Goal: Book appointment/travel/reservation

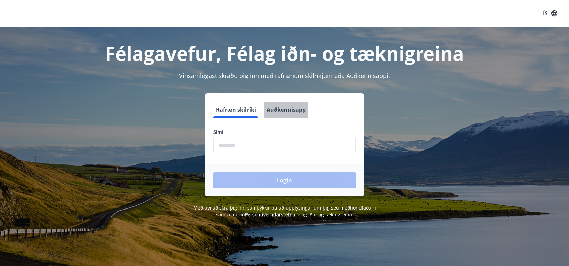
click at [297, 109] on button "Auðkennisapp" at bounding box center [286, 109] width 44 height 16
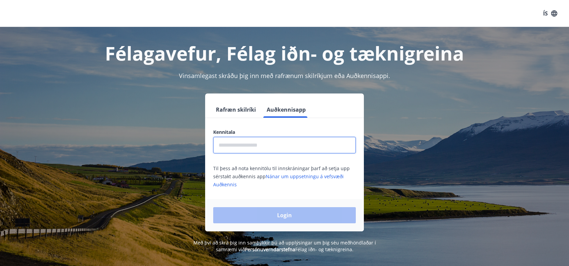
click at [274, 148] on input "text" at bounding box center [284, 145] width 142 height 16
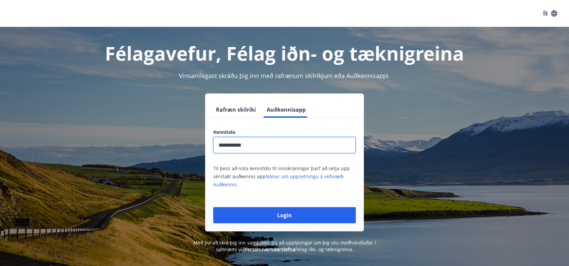
type input "**********"
click at [213, 207] on button "Login" at bounding box center [284, 215] width 142 height 16
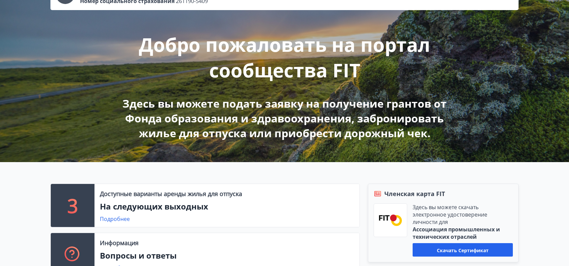
scroll to position [195, 0]
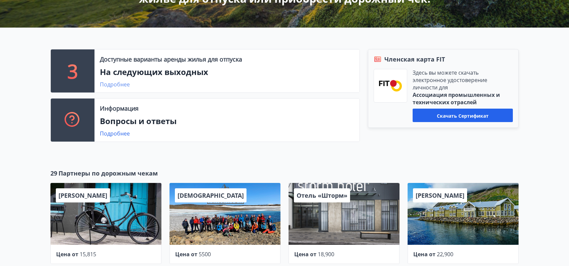
click at [124, 82] on font "Подробнее" at bounding box center [115, 84] width 30 height 7
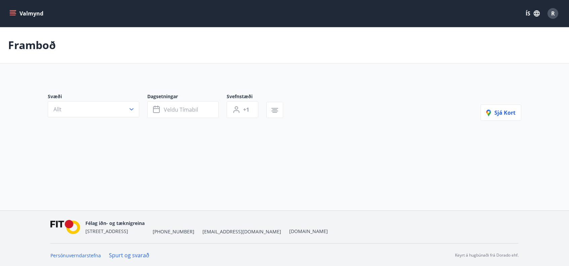
type input "*"
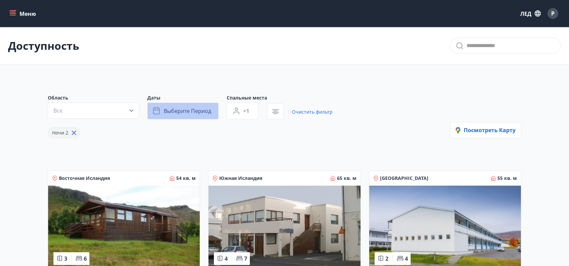
click at [189, 113] on font "Выберите период" at bounding box center [187, 110] width 47 height 7
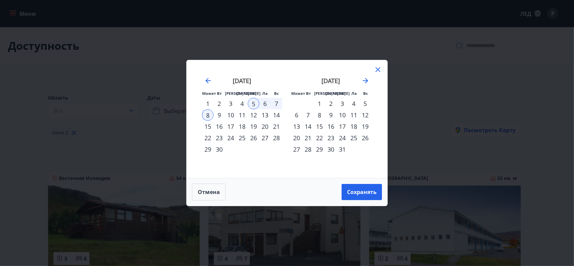
click at [203, 80] on div "[DATE]" at bounding box center [242, 83] width 80 height 30
click at [208, 80] on icon "Перейдите назад, чтобы перейти к предыдущему месяцу." at bounding box center [208, 81] width 8 height 8
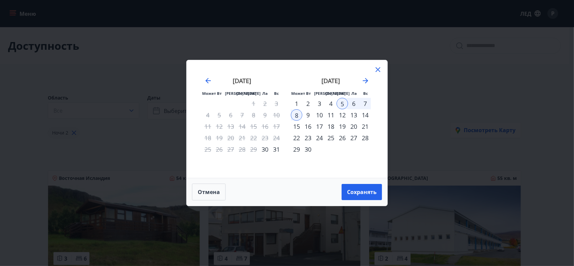
click at [263, 151] on font "30" at bounding box center [264, 149] width 7 height 8
click at [277, 150] on font "31" at bounding box center [276, 149] width 7 height 8
click at [355, 195] on font "Сохранять" at bounding box center [362, 191] width 30 height 7
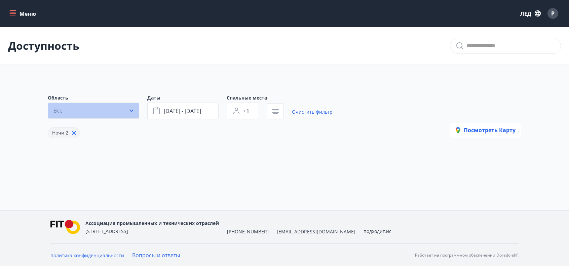
click at [130, 111] on icon "button" at bounding box center [131, 110] width 7 height 7
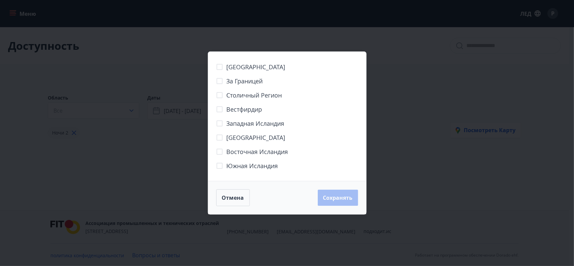
click at [190, 160] on div "Южный полуостров За границей Столичный регион [GEOGRAPHIC_DATA] [GEOGRAPHIC_DAT…" at bounding box center [287, 133] width 574 height 266
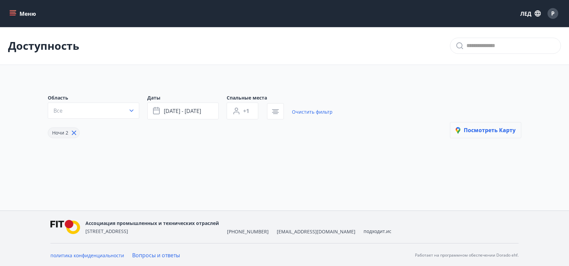
click at [489, 138] on button "Посмотреть карту" at bounding box center [485, 130] width 71 height 16
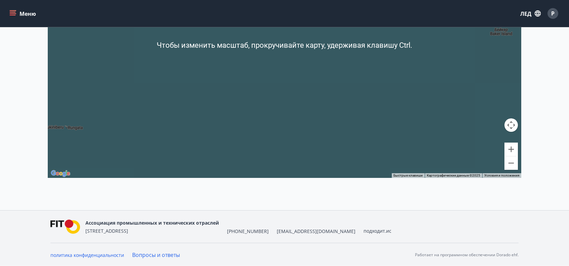
scroll to position [88, 0]
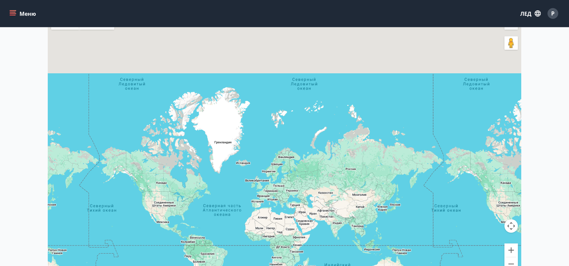
drag, startPoint x: 199, startPoint y: 169, endPoint x: 371, endPoint y: 211, distance: 177.5
click at [371, 211] on div at bounding box center [284, 146] width 473 height 266
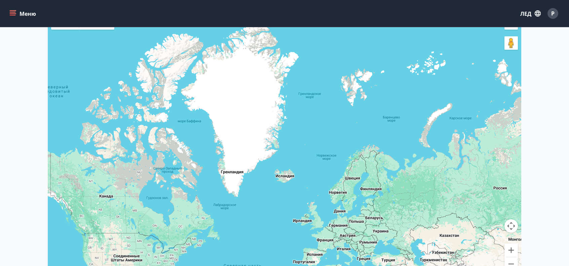
drag, startPoint x: 191, startPoint y: 198, endPoint x: 298, endPoint y: 183, distance: 108.1
click at [298, 183] on div at bounding box center [284, 146] width 473 height 266
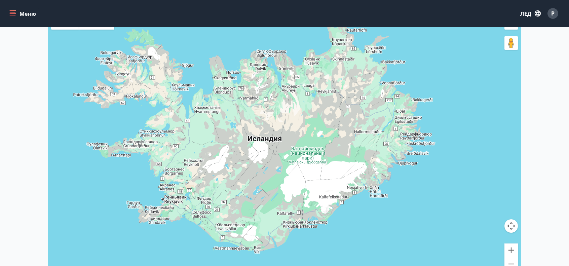
drag, startPoint x: 292, startPoint y: 149, endPoint x: 300, endPoint y: 175, distance: 27.0
click at [300, 175] on div at bounding box center [284, 146] width 473 height 266
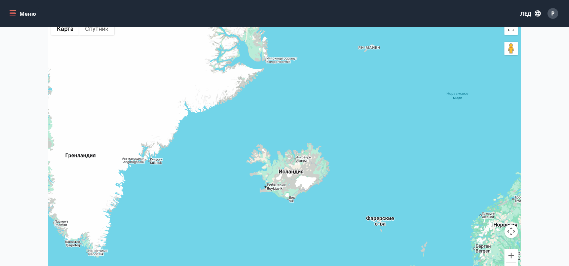
scroll to position [0, 0]
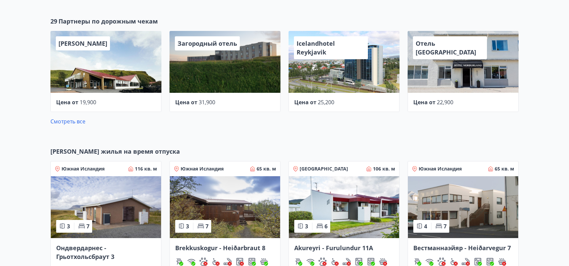
scroll to position [424, 0]
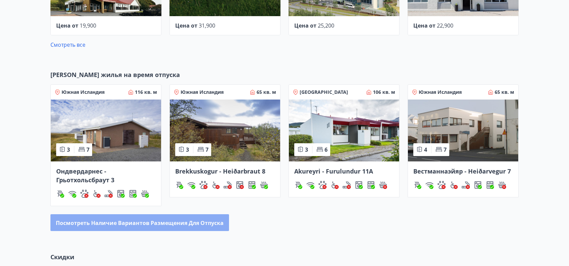
click at [154, 223] on font "Посмотреть наличие вариантов размещения для отпуска" at bounding box center [140, 222] width 168 height 7
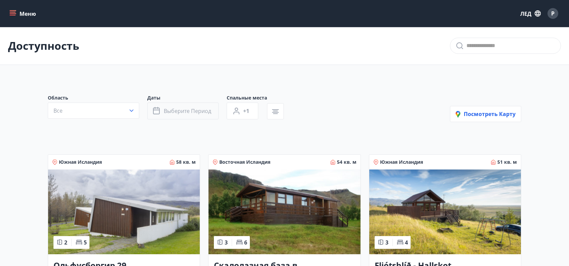
click at [196, 112] on font "Выберите период" at bounding box center [187, 110] width 47 height 7
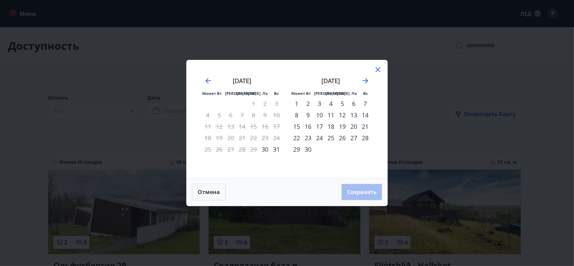
click at [266, 151] on font "30" at bounding box center [264, 149] width 7 height 8
click at [276, 152] on font "31" at bounding box center [276, 149] width 7 height 8
click at [357, 197] on button "Сохранять" at bounding box center [361, 192] width 40 height 16
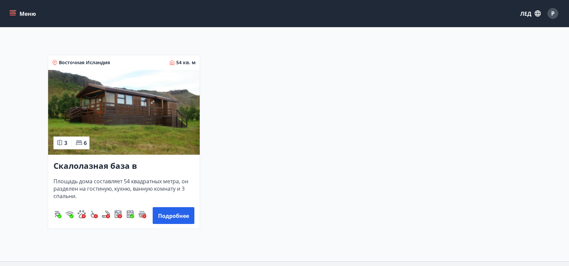
scroll to position [101, 0]
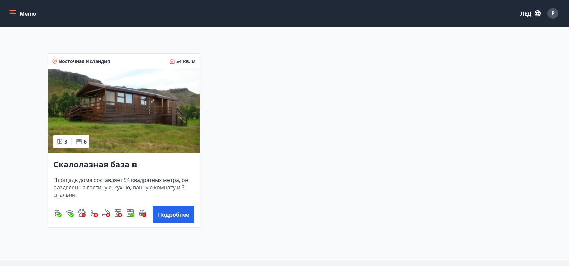
click at [136, 129] on img at bounding box center [124, 111] width 152 height 85
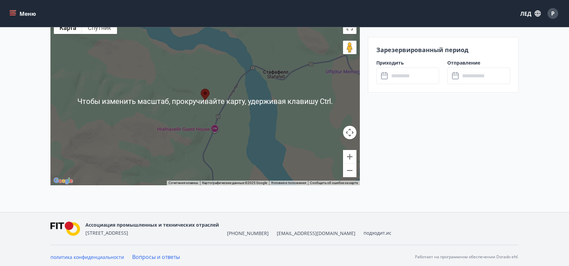
scroll to position [958, 0]
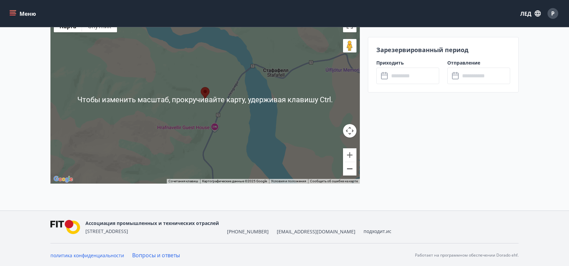
click at [350, 170] on button "Уменьшать" at bounding box center [349, 168] width 13 height 13
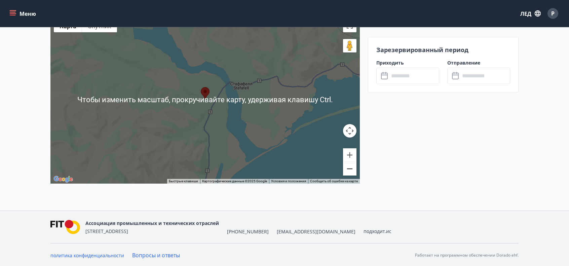
click at [350, 170] on button "Уменьшать" at bounding box center [349, 168] width 13 height 13
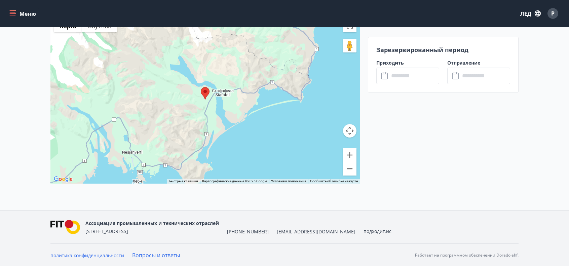
click at [350, 170] on button "Уменьшать" at bounding box center [349, 168] width 13 height 13
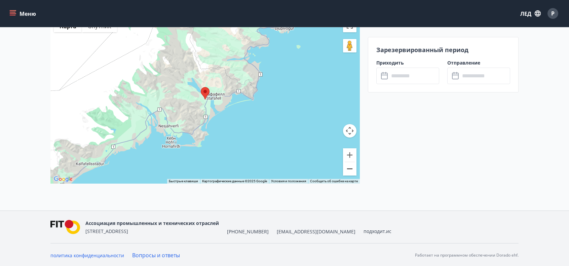
click at [350, 170] on button "Уменьшать" at bounding box center [349, 168] width 13 height 13
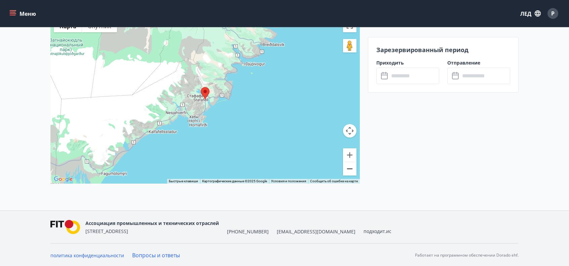
click at [350, 170] on button "Уменьшать" at bounding box center [349, 168] width 13 height 13
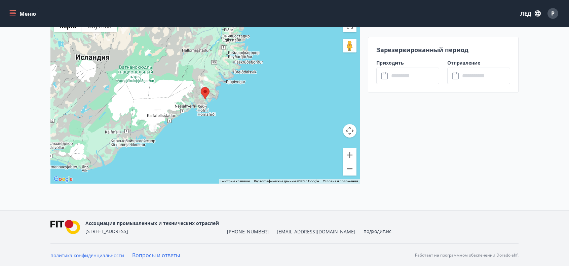
click at [350, 170] on button "Уменьшать" at bounding box center [349, 168] width 13 height 13
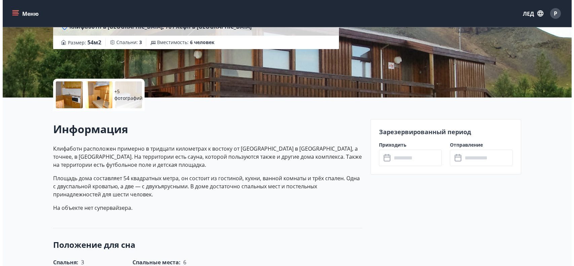
scroll to position [0, 0]
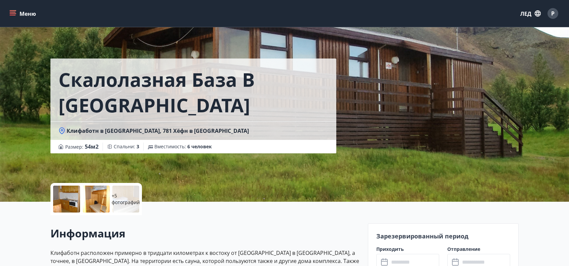
click at [73, 199] on div at bounding box center [66, 198] width 27 height 27
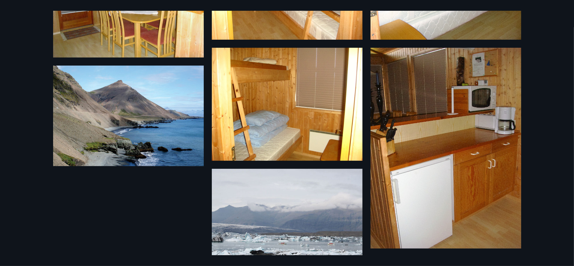
scroll to position [335, 0]
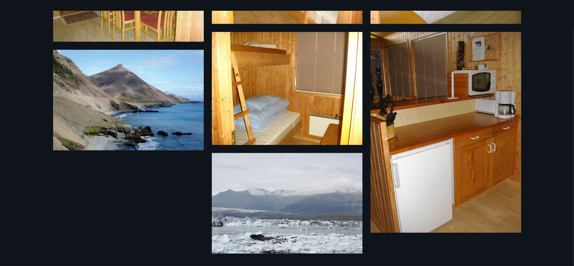
click at [134, 111] on img at bounding box center [128, 100] width 151 height 100
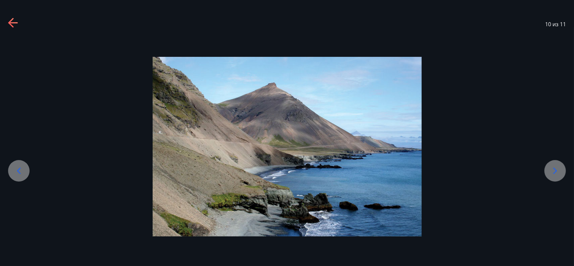
click at [14, 23] on icon at bounding box center [12, 22] width 9 height 1
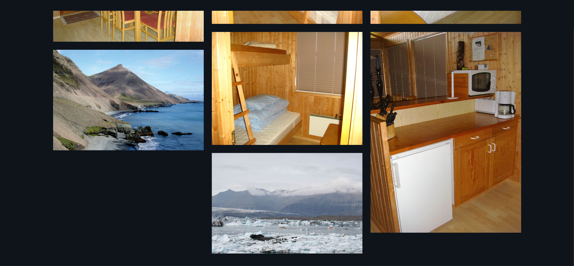
click at [313, 236] on img at bounding box center [287, 203] width 151 height 100
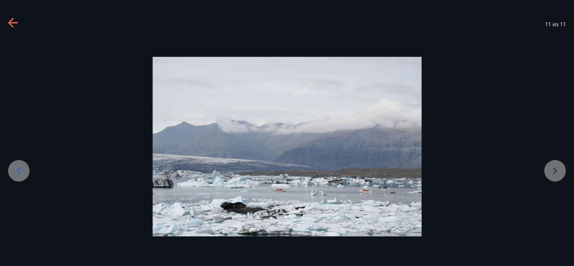
click at [15, 24] on icon at bounding box center [13, 23] width 11 height 11
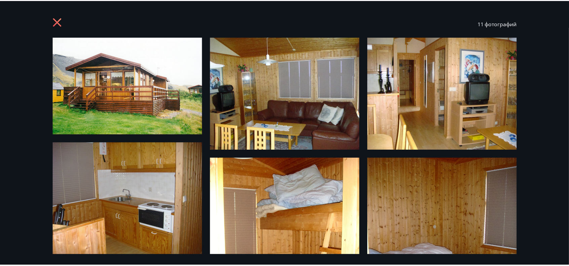
scroll to position [0, 0]
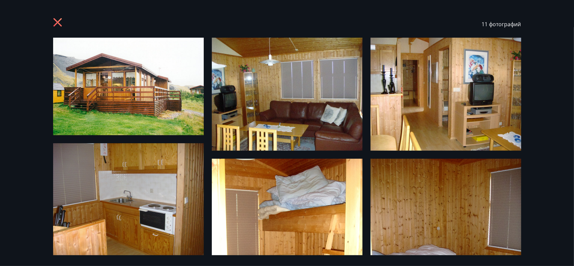
click at [55, 18] on icon at bounding box center [58, 23] width 11 height 11
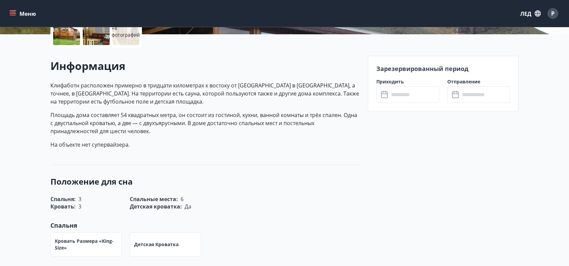
scroll to position [168, 0]
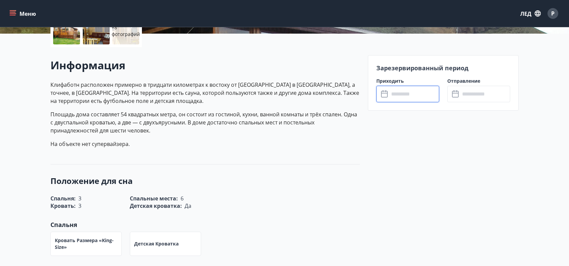
click at [417, 89] on input "text" at bounding box center [414, 94] width 50 height 16
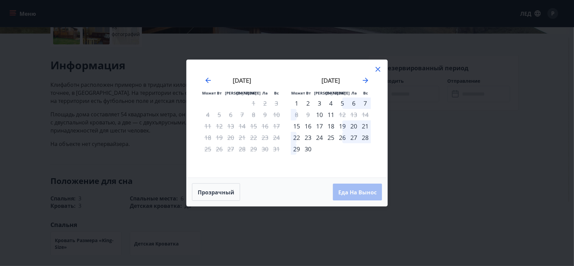
click at [380, 69] on icon at bounding box center [378, 69] width 8 height 8
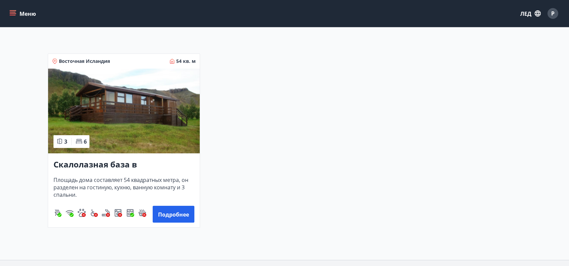
click at [141, 127] on img at bounding box center [124, 111] width 152 height 85
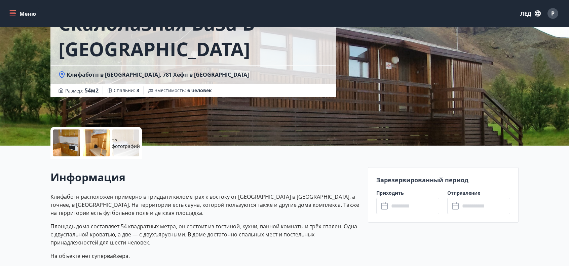
scroll to position [101, 0]
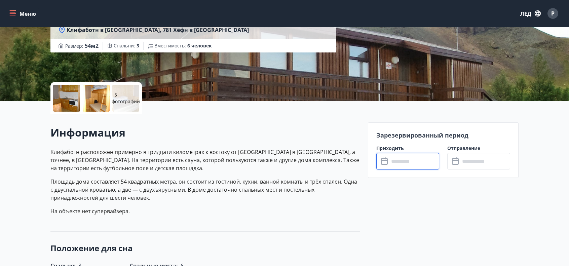
click at [391, 158] on input "text" at bounding box center [414, 161] width 50 height 16
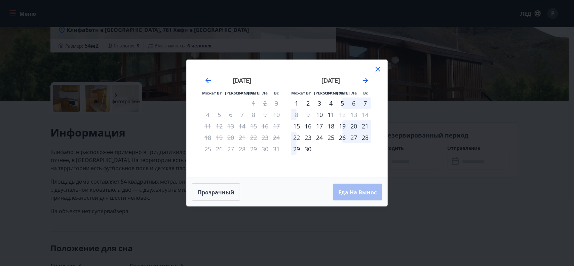
click at [377, 72] on icon at bounding box center [378, 69] width 8 height 8
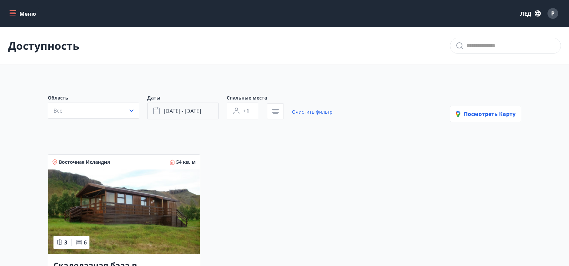
click at [185, 115] on font "[DATE] - [DATE]" at bounding box center [182, 110] width 37 height 7
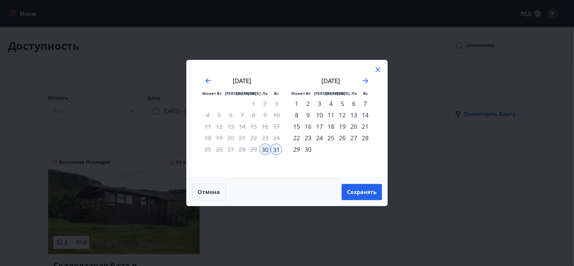
click at [267, 153] on div "30" at bounding box center [264, 148] width 11 height 11
click at [278, 151] on div "31" at bounding box center [275, 148] width 11 height 11
click at [363, 193] on font "Сохранять" at bounding box center [362, 191] width 30 height 7
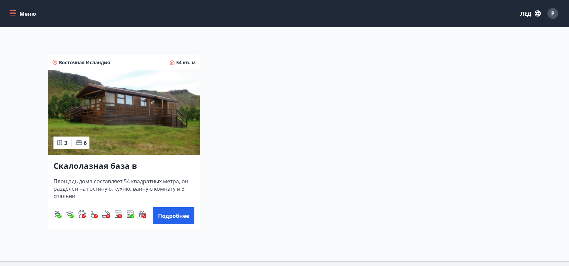
scroll to position [23, 0]
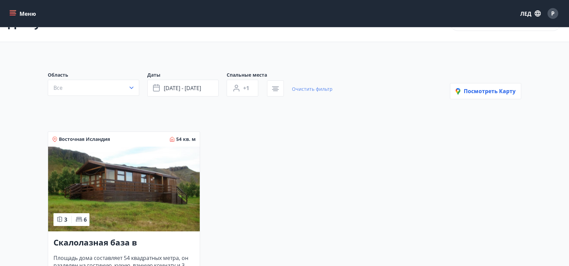
click at [324, 92] on font "Очистить фильтр" at bounding box center [312, 89] width 41 height 6
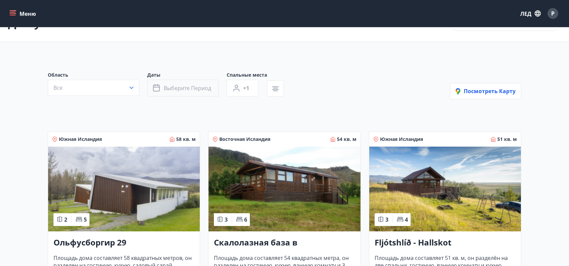
click at [208, 87] on font "Выберите период" at bounding box center [187, 87] width 47 height 7
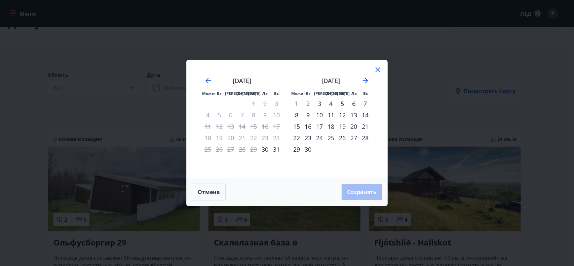
click at [266, 145] on font "30" at bounding box center [264, 149] width 7 height 8
click at [274, 151] on font "31" at bounding box center [276, 149] width 7 height 8
click at [348, 188] on font "Сохранять" at bounding box center [362, 191] width 30 height 7
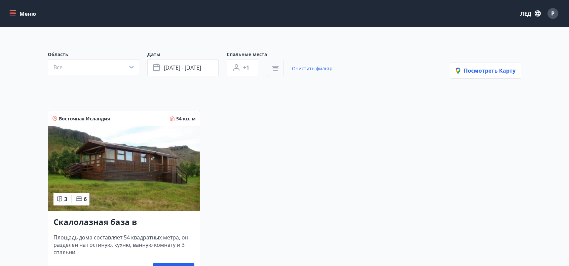
scroll to position [90, 0]
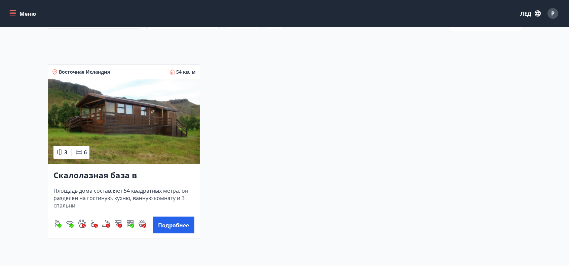
click at [146, 125] on img at bounding box center [124, 121] width 152 height 85
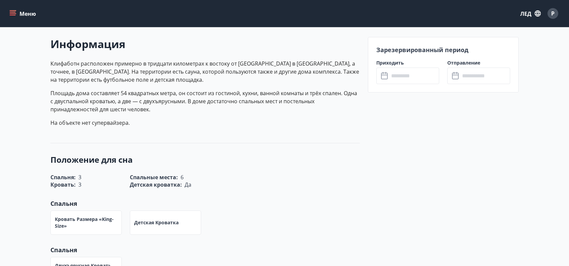
scroll to position [152, 0]
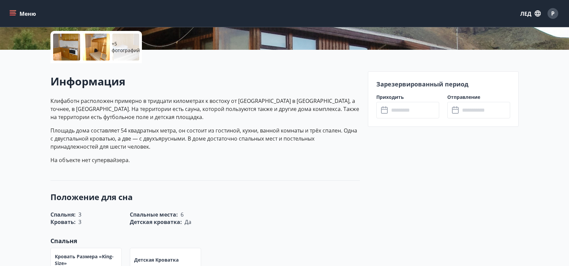
click at [394, 111] on input "text" at bounding box center [414, 110] width 50 height 16
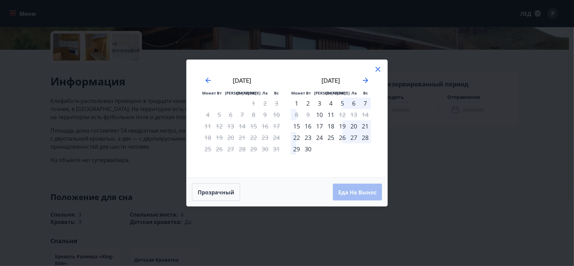
click at [268, 144] on div "30" at bounding box center [264, 148] width 11 height 11
click at [266, 151] on div "30" at bounding box center [264, 148] width 11 height 11
click at [266, 150] on div "30" at bounding box center [264, 148] width 11 height 11
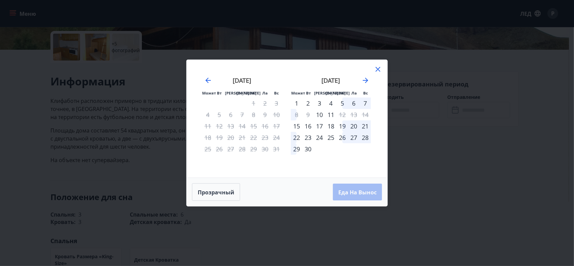
click at [266, 150] on div "30" at bounding box center [264, 148] width 11 height 11
click at [273, 150] on div "31" at bounding box center [275, 148] width 11 height 11
click at [274, 150] on div "31" at bounding box center [275, 148] width 11 height 11
click at [259, 150] on div "30" at bounding box center [264, 148] width 11 height 11
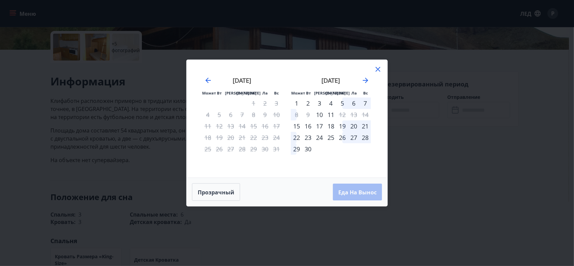
click at [268, 150] on div "30" at bounding box center [264, 148] width 11 height 11
click at [223, 188] on font "Прозрачный" at bounding box center [216, 191] width 37 height 7
drag, startPoint x: 376, startPoint y: 78, endPoint x: 377, endPoint y: 72, distance: 6.1
click at [376, 77] on div "[DATE] 1 2 3 4 5 6 7 8 9 10 11 12 13 14 15 16 17 18 19 20 21 22 23 24 25 26 27 …" at bounding box center [376, 123] width 356 height 110
click at [377, 67] on icon at bounding box center [378, 69] width 8 height 8
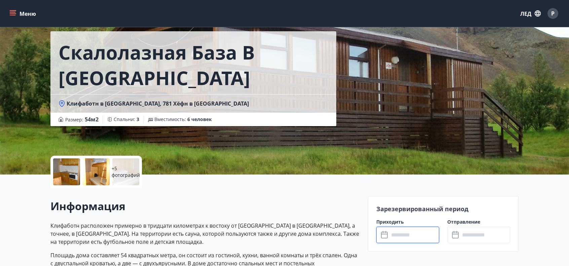
scroll to position [0, 0]
